Goal: Find specific page/section: Find specific page/section

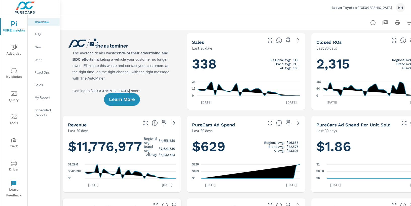
scroll to position [0, 0]
click at [15, 163] on icon "nav menu" at bounding box center [14, 163] width 6 height 6
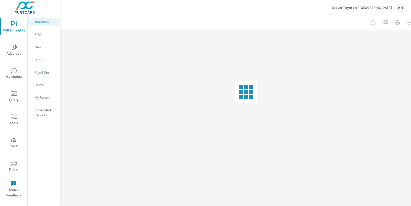
click at [17, 162] on span "Driver" at bounding box center [14, 166] width 24 height 12
